Goal: Task Accomplishment & Management: Use online tool/utility

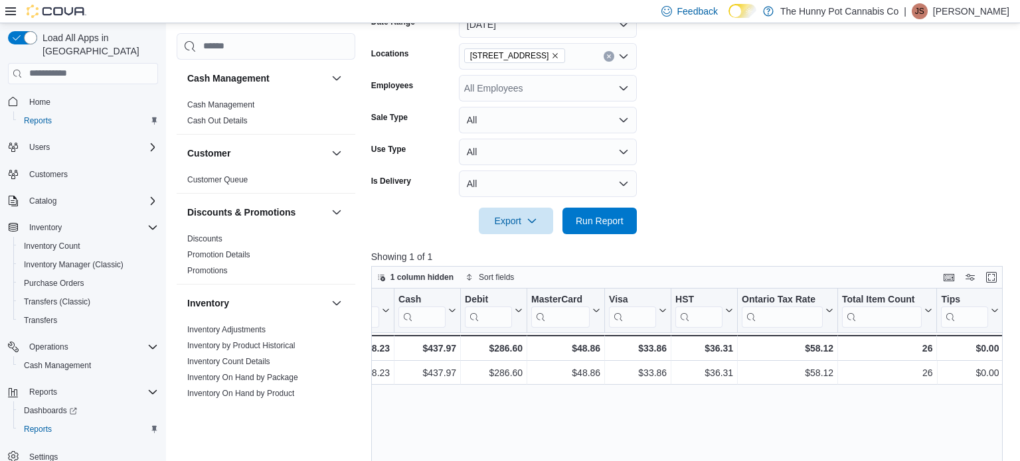
scroll to position [218, 0]
click at [600, 230] on span "Run Report" at bounding box center [599, 220] width 58 height 27
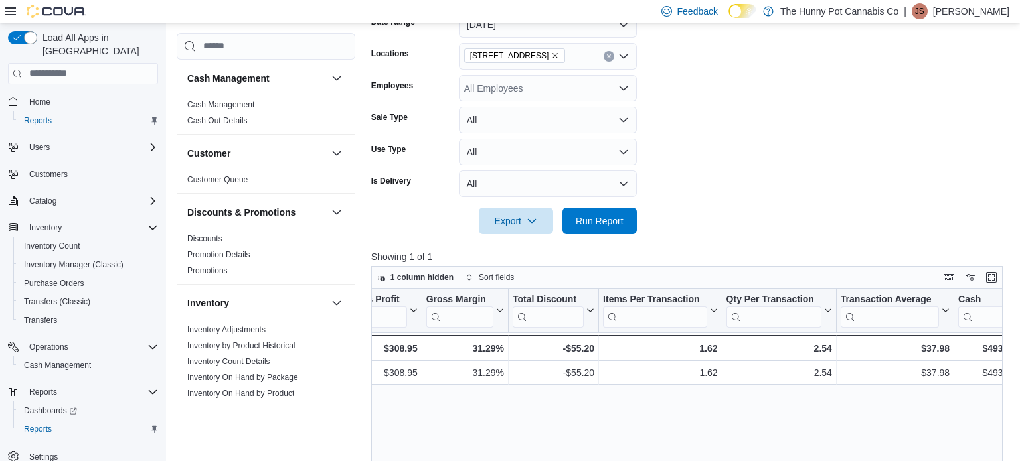
scroll to position [0, 1367]
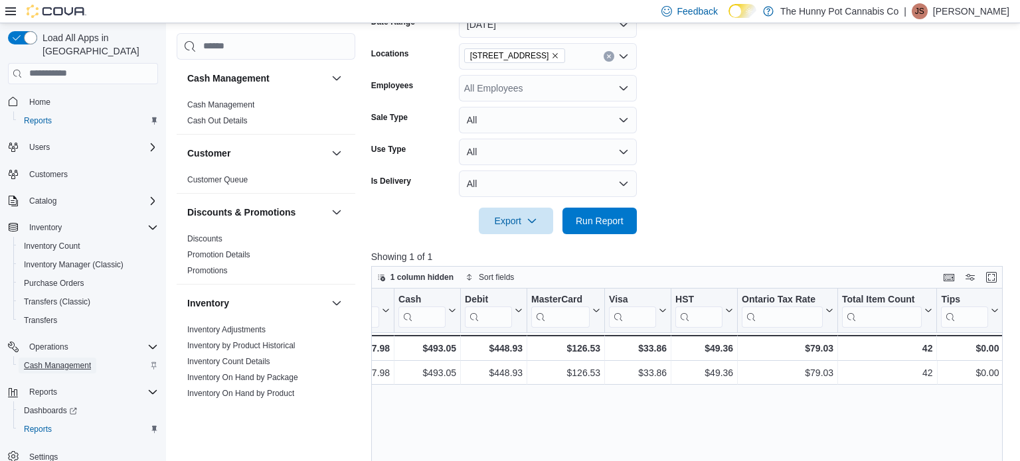
click at [76, 360] on span "Cash Management" at bounding box center [57, 365] width 67 height 11
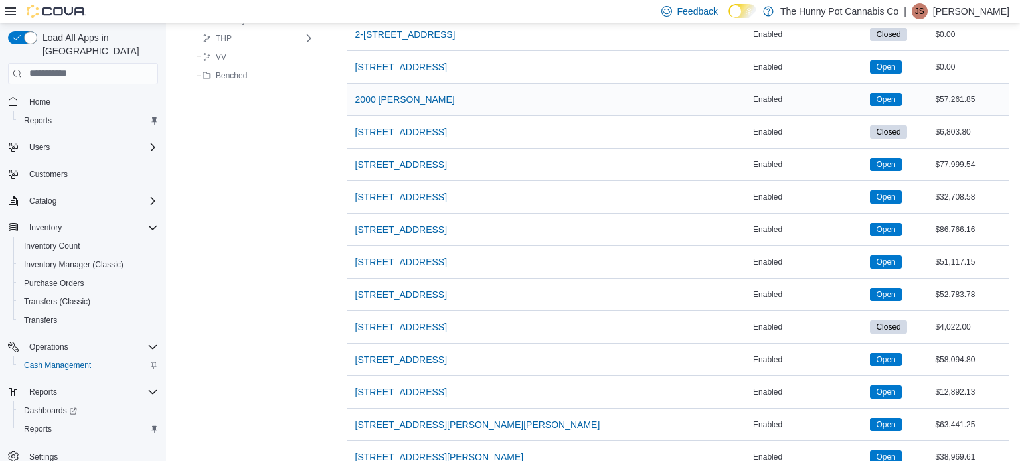
scroll to position [643, 0]
click at [396, 265] on span "[STREET_ADDRESS]" at bounding box center [401, 262] width 92 height 13
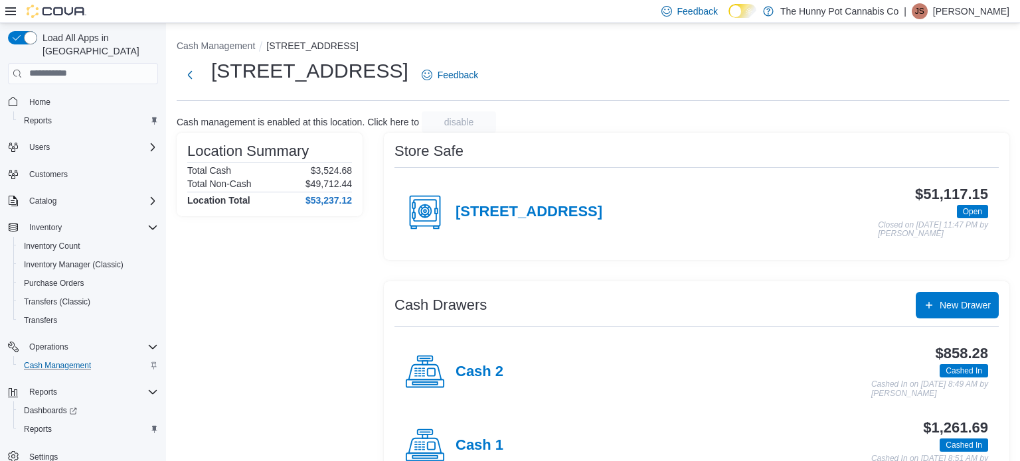
click at [465, 357] on div "Cash 2" at bounding box center [454, 373] width 98 height 40
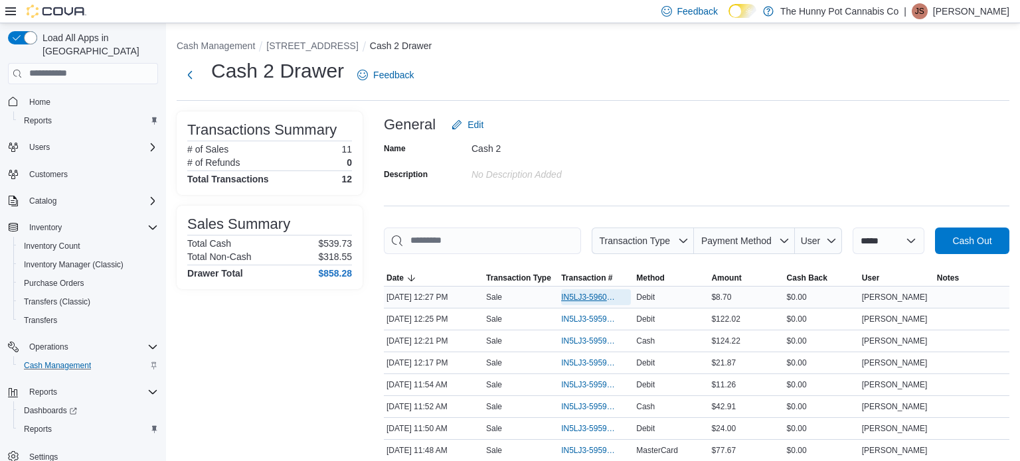
click at [568, 294] on span "IN5LJ3-5960005" at bounding box center [589, 297] width 56 height 11
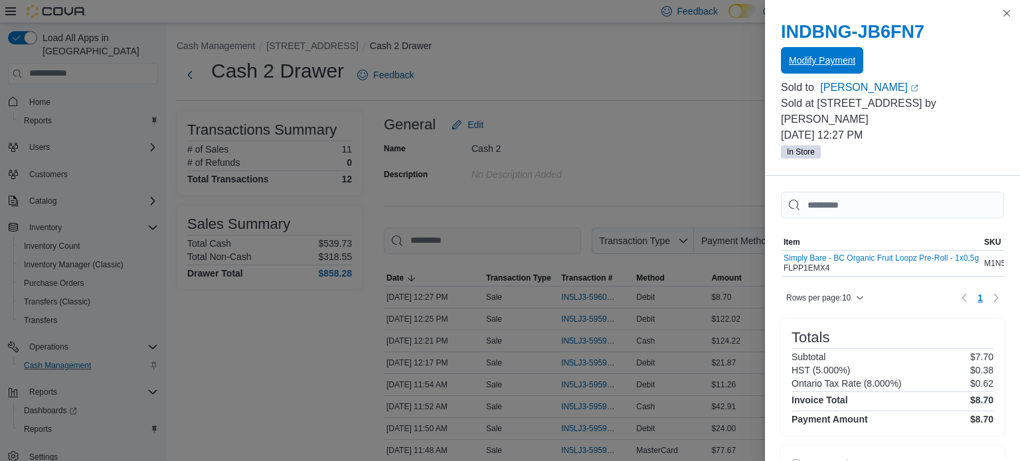
click at [813, 58] on span "Modify Payment" at bounding box center [822, 60] width 66 height 13
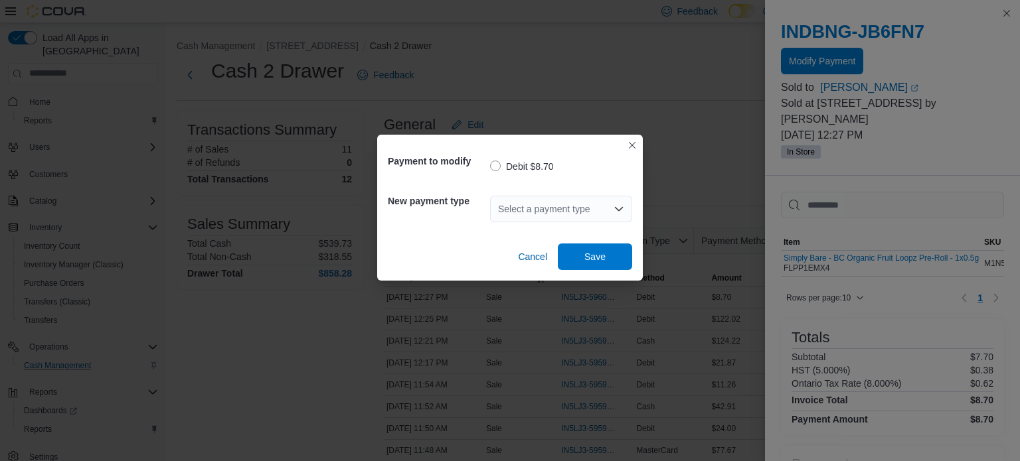
click at [546, 222] on div "Select a payment type" at bounding box center [561, 209] width 142 height 27
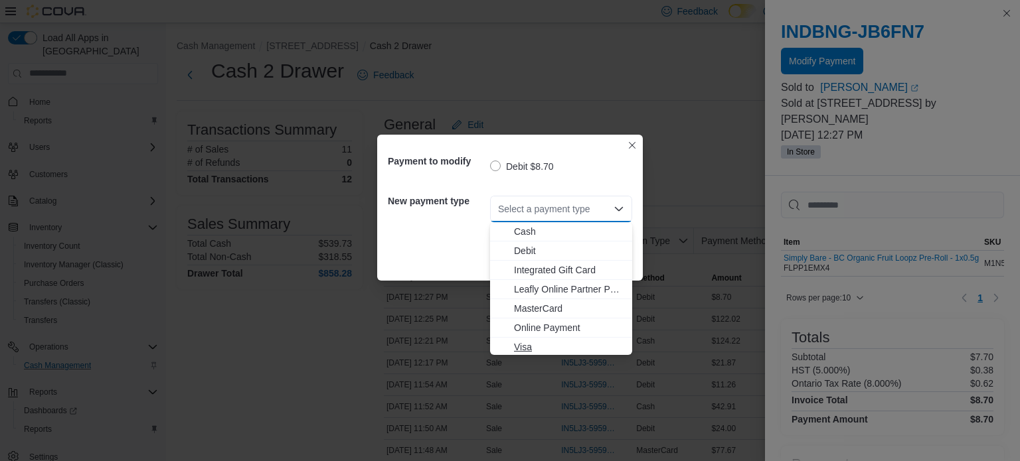
click at [534, 347] on span "Visa" at bounding box center [569, 347] width 110 height 13
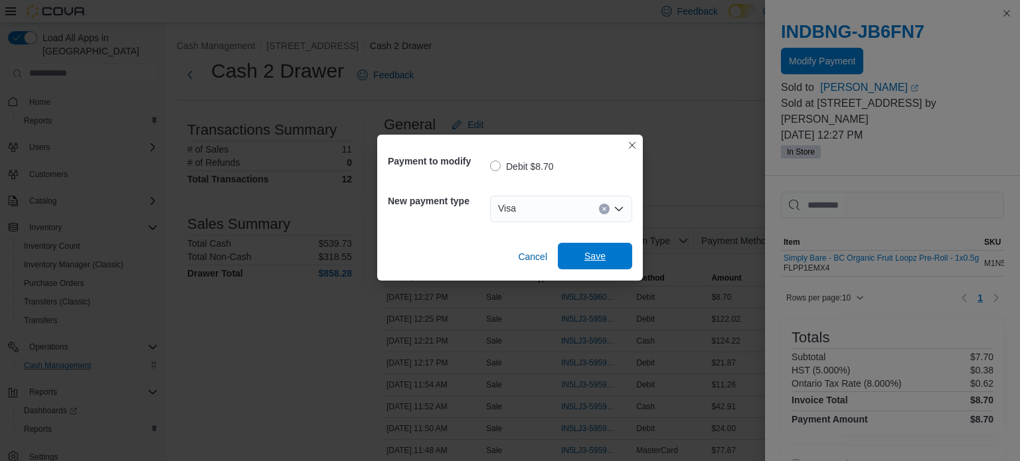
click at [580, 255] on span "Save" at bounding box center [595, 256] width 58 height 27
